Goal: Information Seeking & Learning: Learn about a topic

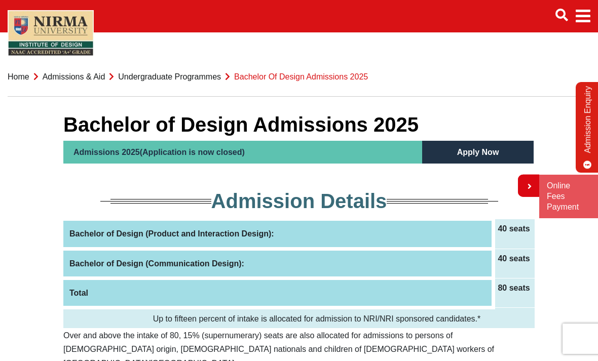
click at [105, 78] on link "Admissions & Aid" at bounding box center [74, 76] width 63 height 9
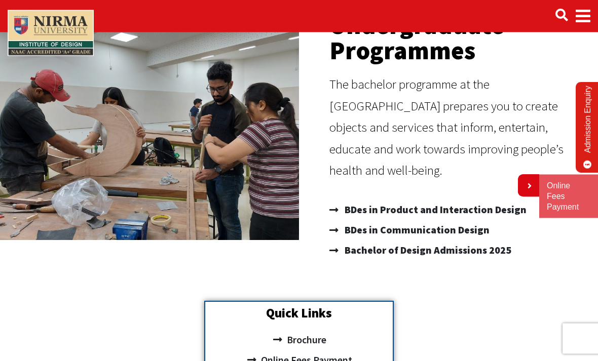
scroll to position [9, 0]
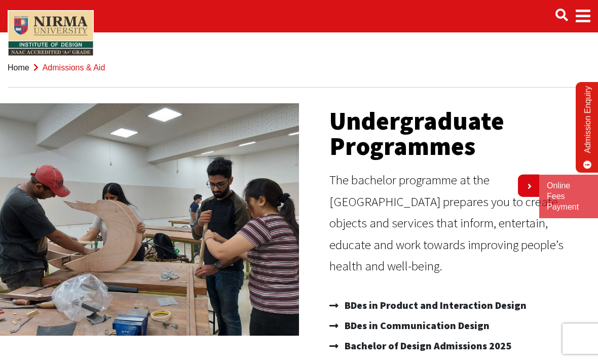
click at [587, 20] on span "Main navigation" at bounding box center [582, 16] width 15 height 28
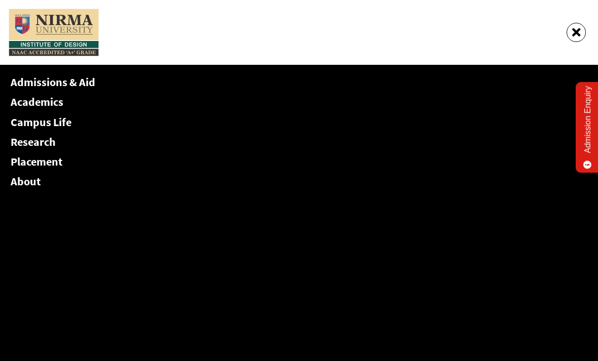
click at [58, 106] on link "Academics" at bounding box center [37, 102] width 53 height 14
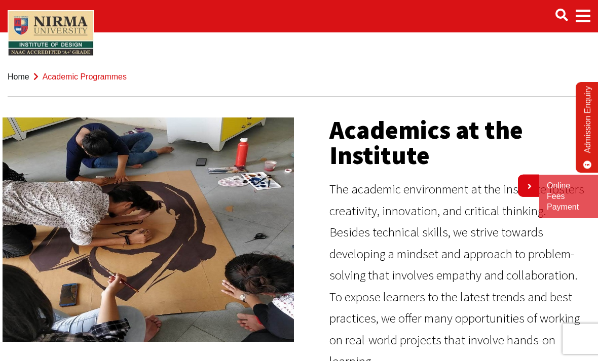
click at [582, 25] on span "Main navigation" at bounding box center [582, 16] width 15 height 28
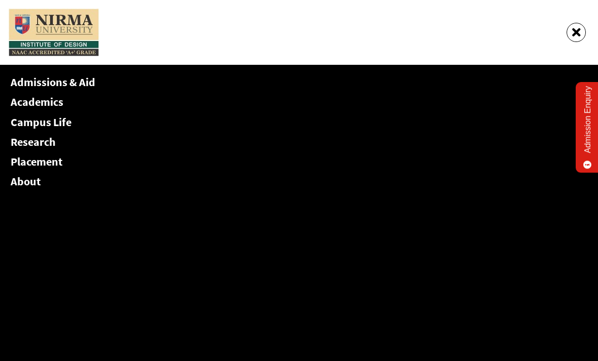
click at [59, 101] on link "Academics" at bounding box center [37, 102] width 53 height 14
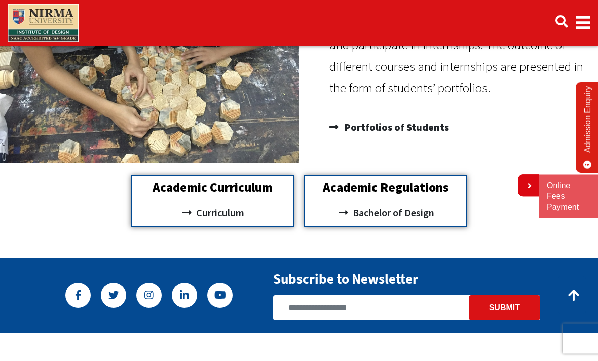
scroll to position [830, 0]
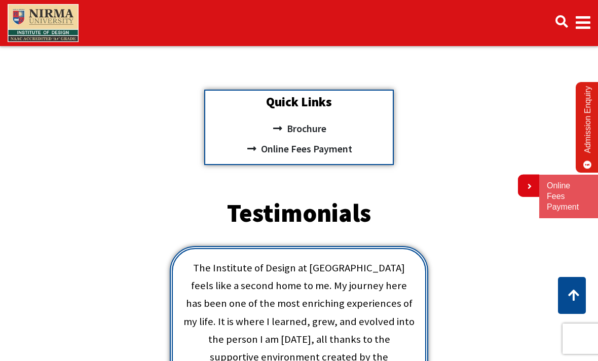
scroll to position [315, 0]
